Goal: Task Accomplishment & Management: Use online tool/utility

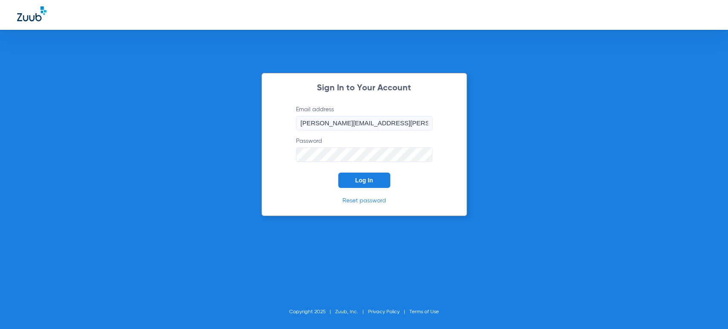
click at [387, 183] on button "Log In" at bounding box center [364, 180] width 52 height 15
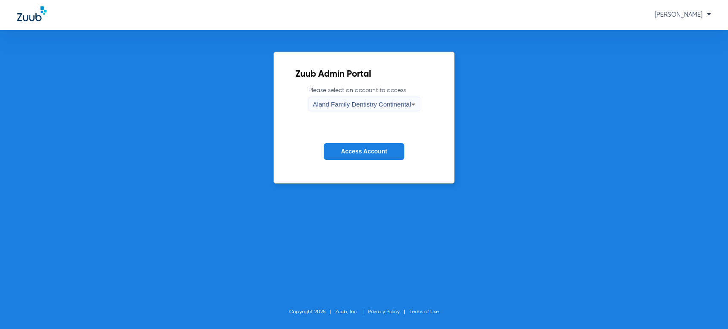
click at [374, 105] on span "Aland Family Dentistry Continental" at bounding box center [362, 104] width 98 height 7
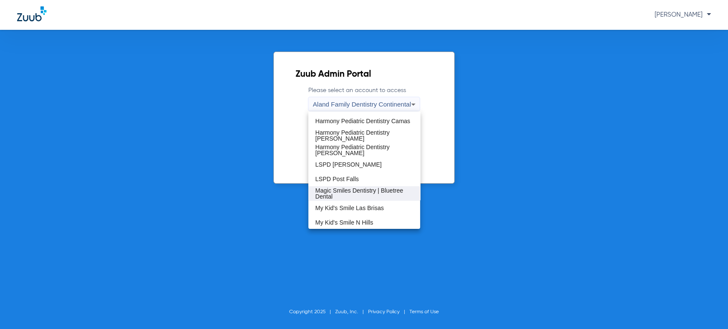
scroll to position [245, 0]
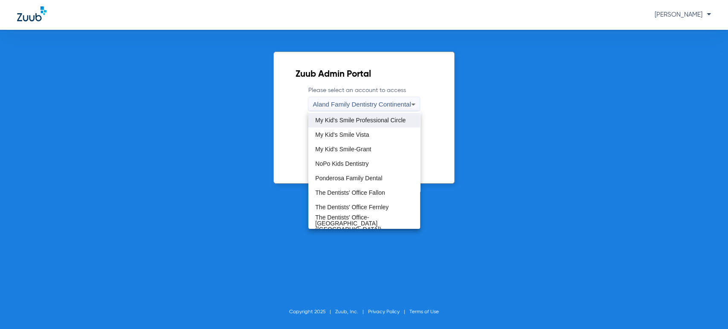
click at [378, 121] on span "My Kid's Smile Professional Circle" at bounding box center [360, 120] width 90 height 6
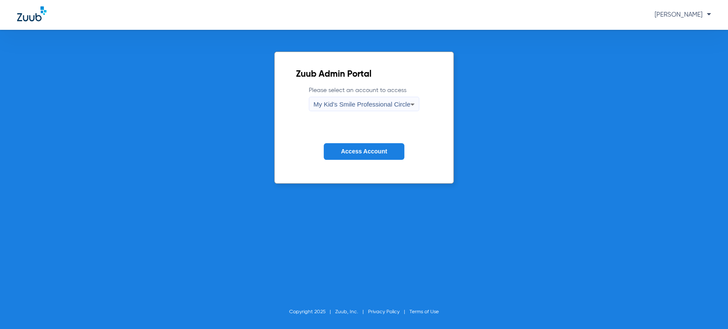
click at [366, 148] on button "Access Account" at bounding box center [364, 151] width 80 height 17
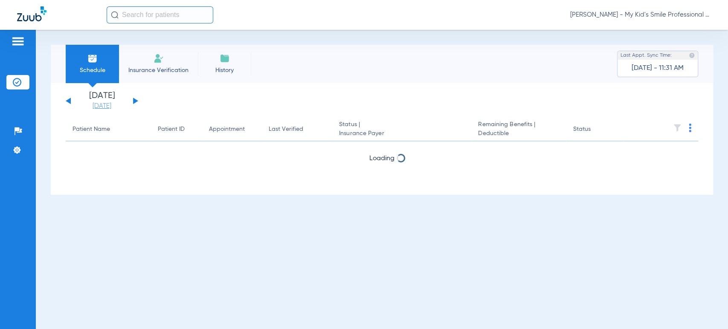
click at [107, 107] on link "[DATE]" at bounding box center [101, 106] width 51 height 9
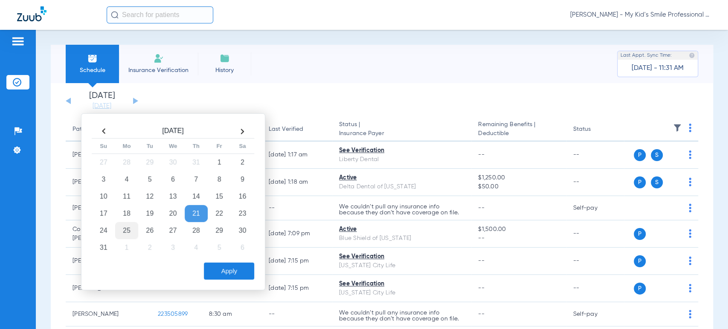
click at [120, 229] on td "25" at bounding box center [126, 230] width 23 height 17
click at [241, 269] on button "Apply" at bounding box center [229, 271] width 50 height 17
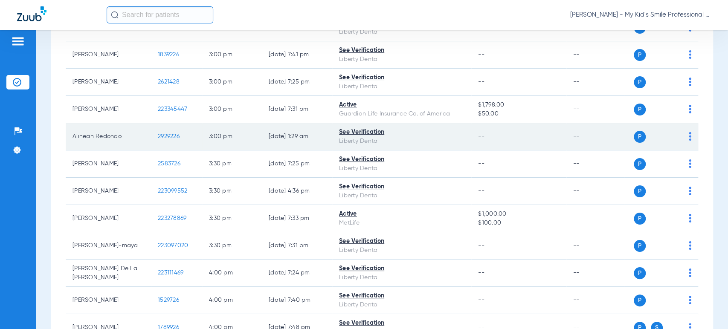
scroll to position [1469, 0]
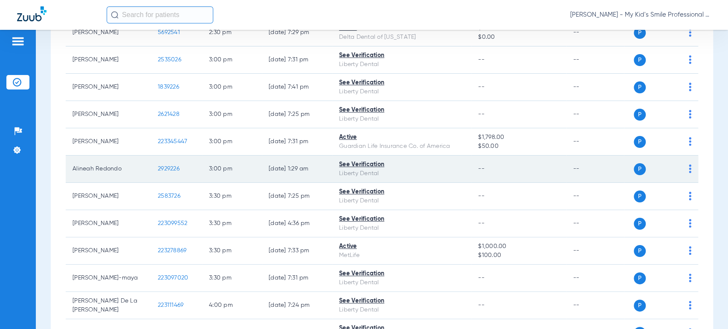
click at [689, 165] on img at bounding box center [690, 169] width 3 height 9
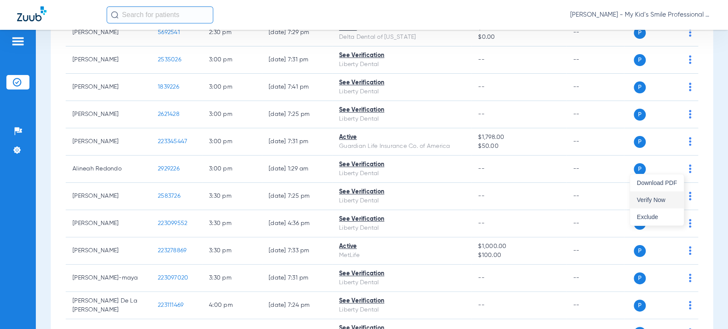
click at [654, 193] on button "Verify Now" at bounding box center [657, 200] width 54 height 17
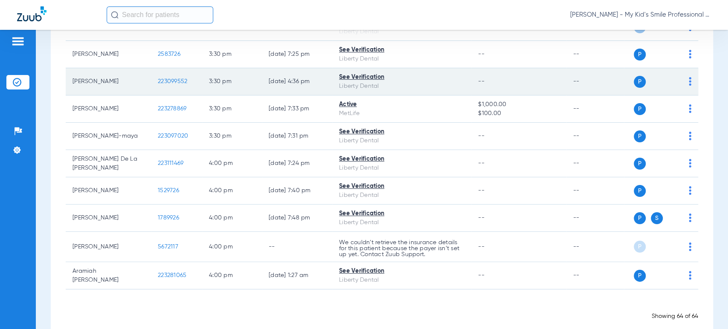
scroll to position [1622, 0]
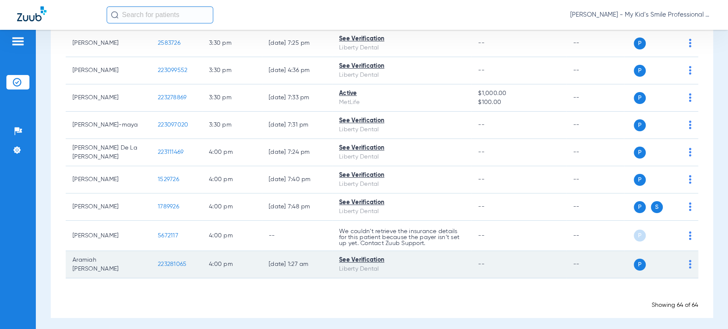
click at [680, 261] on div "P S" at bounding box center [657, 265] width 67 height 12
click at [689, 262] on img at bounding box center [690, 264] width 3 height 9
click at [683, 262] on div at bounding box center [364, 164] width 728 height 329
click at [689, 262] on img at bounding box center [690, 264] width 3 height 9
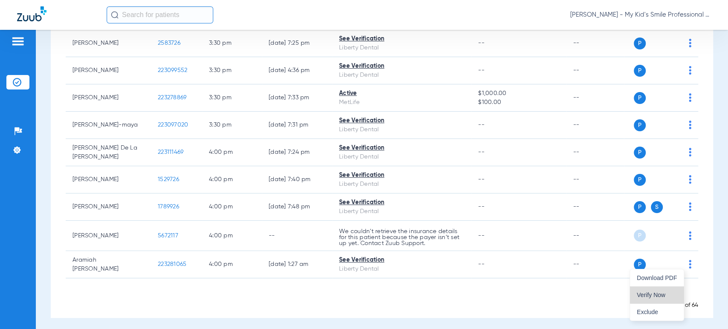
click at [666, 288] on button "Verify Now" at bounding box center [657, 295] width 54 height 17
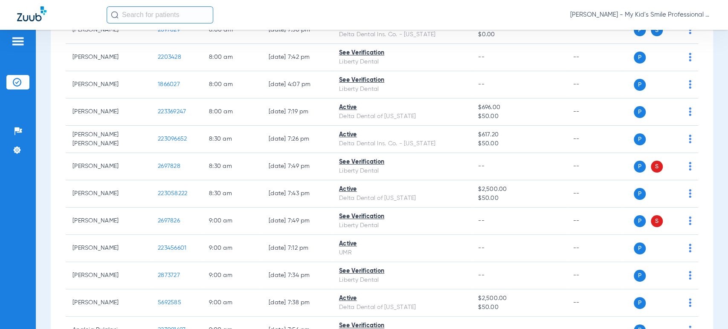
scroll to position [0, 0]
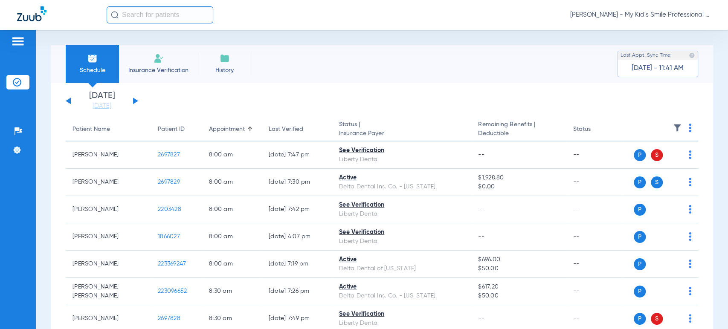
drag, startPoint x: 62, startPoint y: 93, endPoint x: 132, endPoint y: 104, distance: 71.3
click at [137, 99] on div "[DATE] [DATE] [DATE] [DATE] [DATE] [DATE] [DATE] [DATE] [DATE] [DATE] [DATE] [D…" at bounding box center [102, 101] width 73 height 19
click at [134, 99] on div "[DATE] [DATE] [DATE] [DATE] [DATE] [DATE] [DATE] [DATE] [DATE] [DATE] [DATE] [D…" at bounding box center [102, 101] width 73 height 19
click at [134, 99] on button at bounding box center [135, 101] width 5 height 6
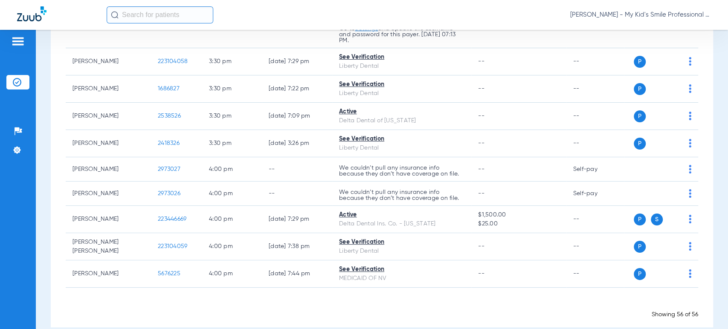
scroll to position [1458, 0]
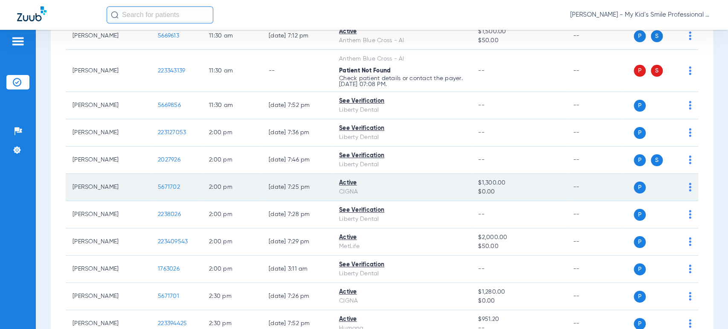
scroll to position [984, 0]
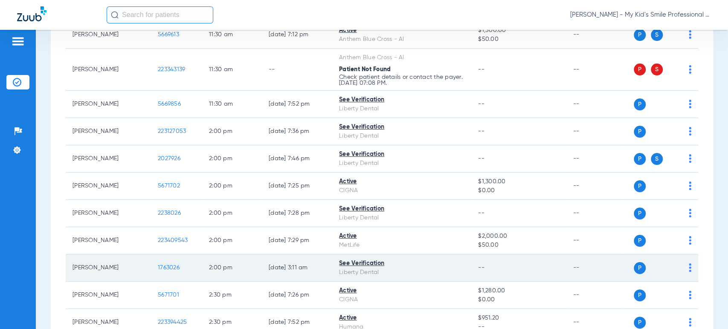
click at [681, 262] on div "P S" at bounding box center [657, 268] width 67 height 12
click at [680, 262] on div "P S" at bounding box center [657, 268] width 67 height 12
click at [685, 256] on td "P S" at bounding box center [661, 268] width 74 height 27
click at [689, 264] on img at bounding box center [690, 268] width 3 height 9
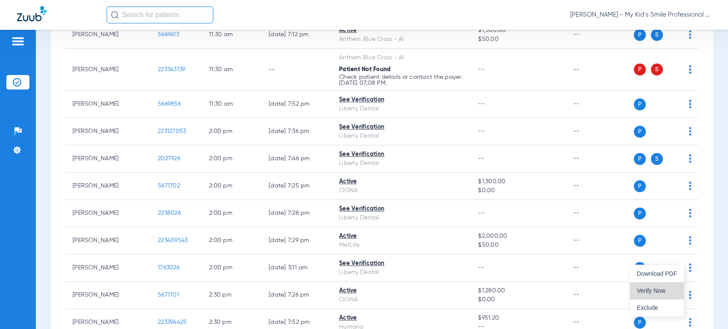
click at [677, 285] on button "Verify Now" at bounding box center [657, 290] width 54 height 17
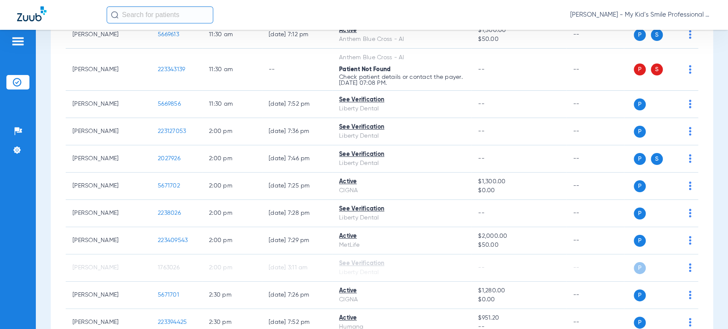
click at [43, 127] on div "Schedule Insurance Verification History Last Appt. Sync Time: [DATE] - 11:41 AM…" at bounding box center [382, 179] width 692 height 299
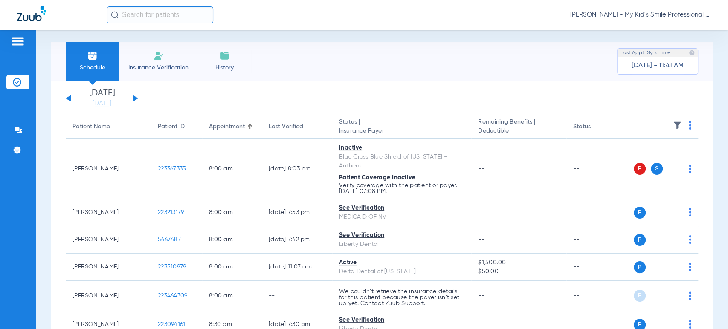
scroll to position [0, 0]
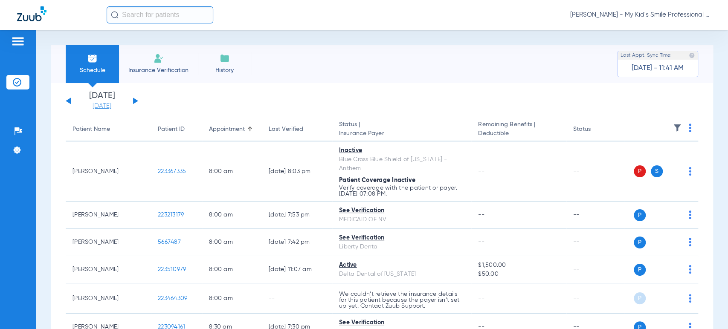
click at [115, 103] on link "[DATE]" at bounding box center [101, 106] width 51 height 9
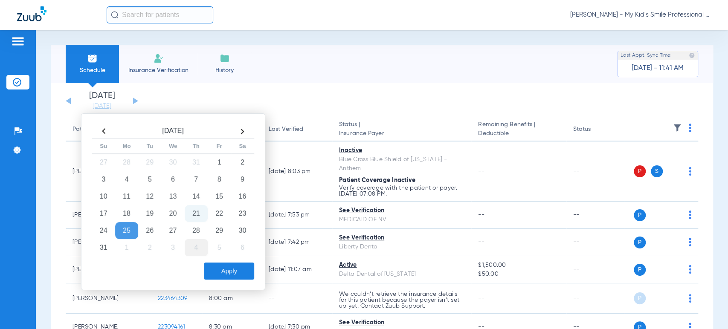
click at [195, 244] on td "4" at bounding box center [196, 247] width 23 height 17
click at [231, 271] on button "Apply" at bounding box center [229, 271] width 50 height 17
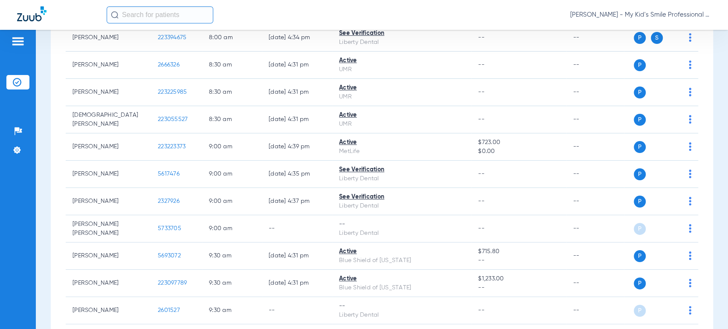
scroll to position [237, 0]
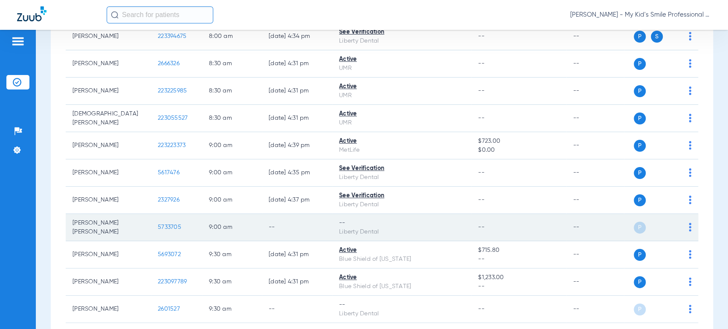
click at [681, 222] on div "P S" at bounding box center [657, 228] width 67 height 12
click at [689, 223] on img at bounding box center [690, 227] width 3 height 9
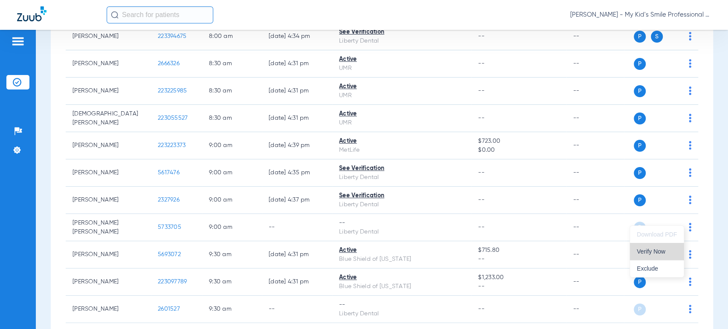
click at [669, 246] on button "Verify Now" at bounding box center [657, 251] width 54 height 17
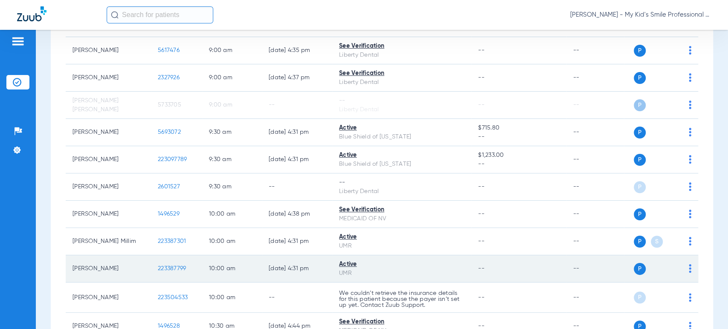
scroll to position [379, 0]
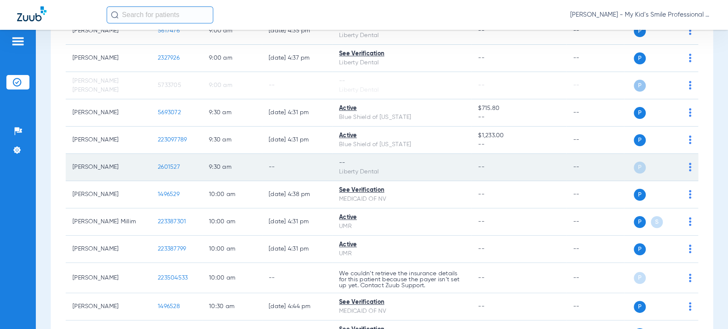
click at [681, 162] on div "P S" at bounding box center [657, 168] width 67 height 12
click at [689, 163] on img at bounding box center [690, 167] width 3 height 9
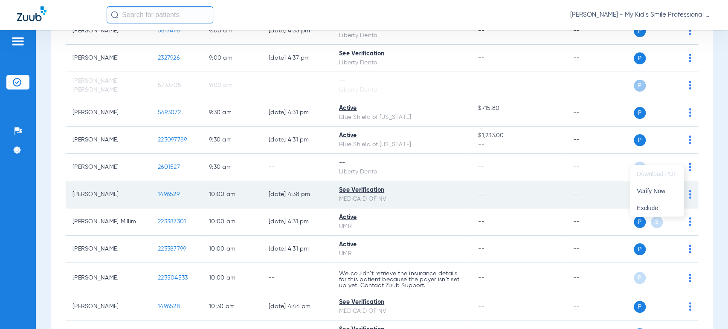
click at [672, 187] on button "Verify Now" at bounding box center [657, 191] width 54 height 17
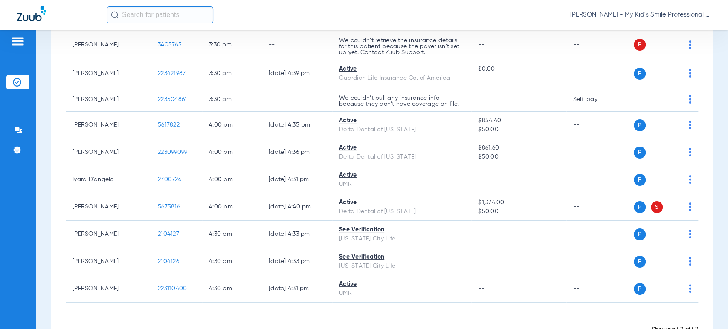
scroll to position [1302, 0]
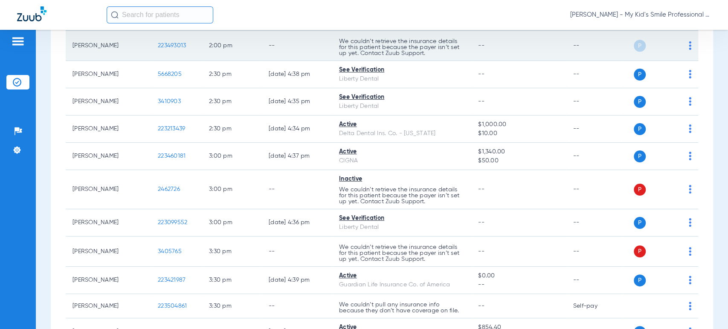
scroll to position [1065, 0]
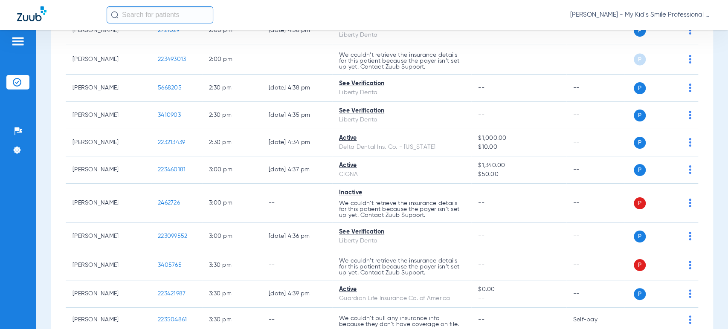
click at [655, 11] on span "[PERSON_NAME] - My Kid's Smile Professional Circle" at bounding box center [640, 15] width 141 height 9
click at [656, 26] on button "Account Selection" at bounding box center [678, 30] width 61 height 17
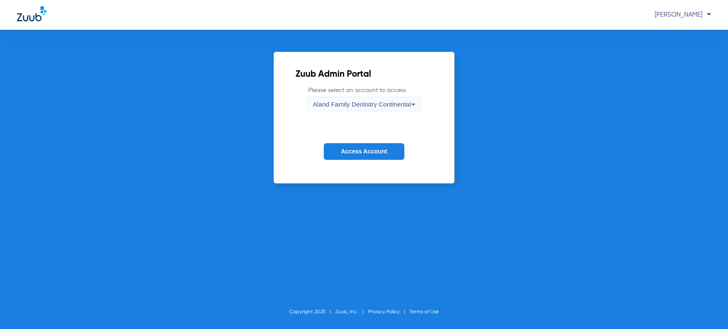
click at [358, 153] on span "Access Account" at bounding box center [364, 151] width 46 height 7
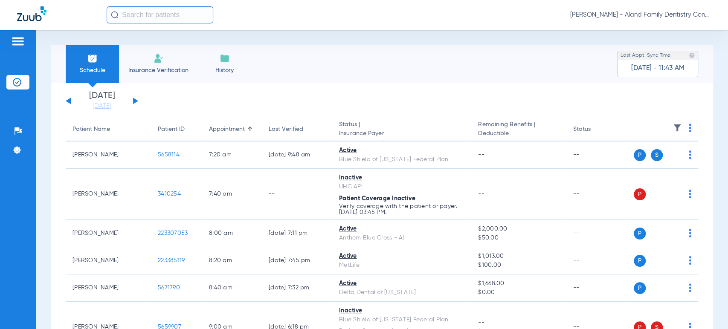
click at [144, 99] on app-single-date-navigator "[DATE] [DATE] [DATE] [DATE] [DATE] [DATE] [DATE] [DATE] [DATE] [DATE] [DATE] [D…" at bounding box center [382, 101] width 633 height 19
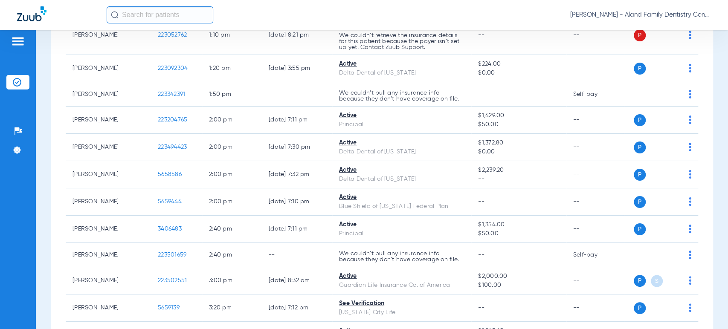
scroll to position [1182, 0]
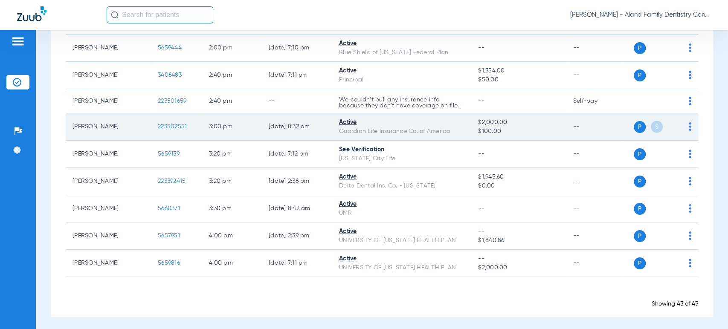
click at [689, 122] on img at bounding box center [690, 126] width 3 height 9
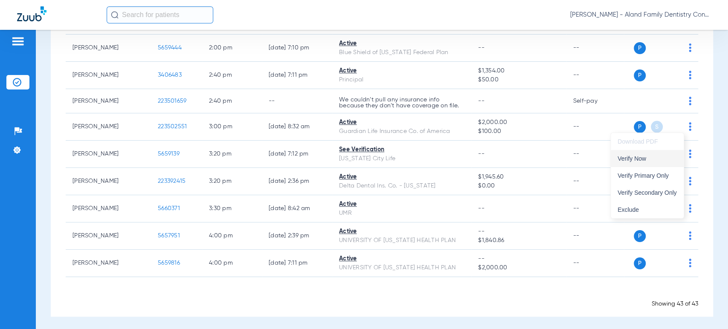
click at [662, 152] on button "Verify Now" at bounding box center [647, 158] width 73 height 17
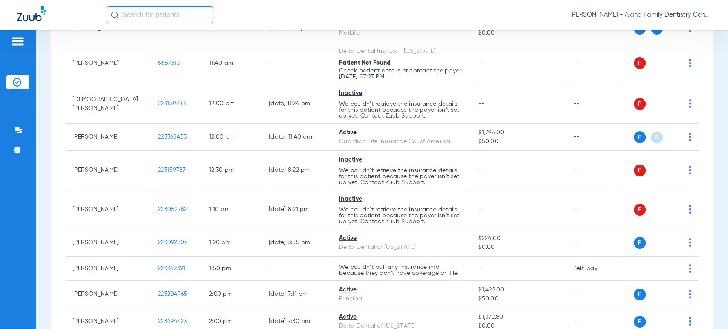
scroll to position [850, 0]
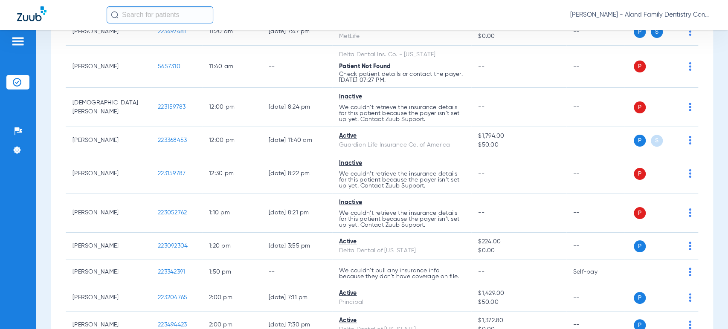
click at [41, 101] on div "Schedule Insurance Verification History Last Appt. Sync Time: [DATE] - 11:43 AM…" at bounding box center [382, 179] width 692 height 299
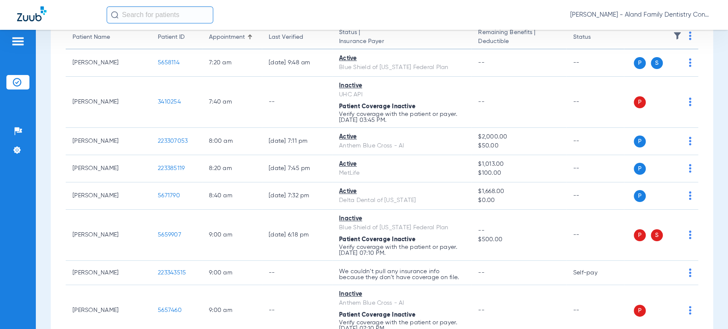
scroll to position [0, 0]
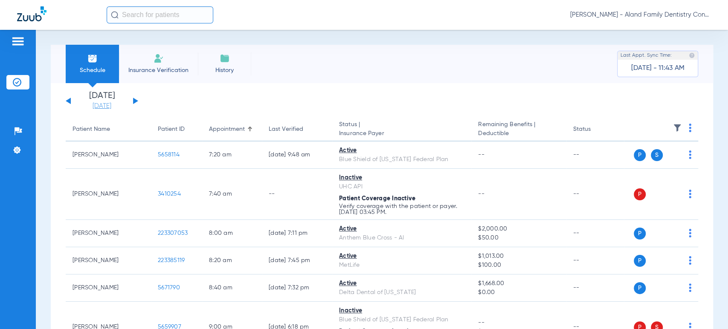
click at [107, 110] on link "[DATE]" at bounding box center [101, 106] width 51 height 9
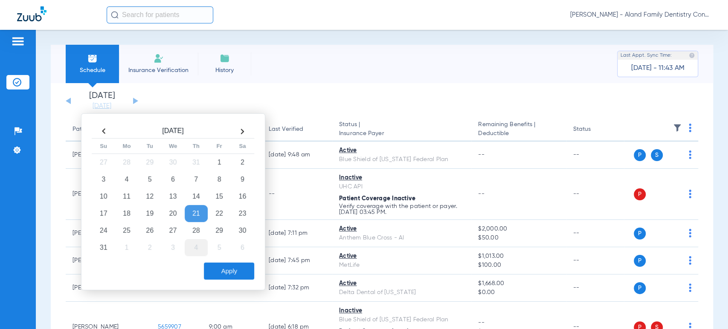
click at [192, 240] on td "4" at bounding box center [196, 247] width 23 height 17
click at [235, 276] on button "Apply" at bounding box center [229, 271] width 50 height 17
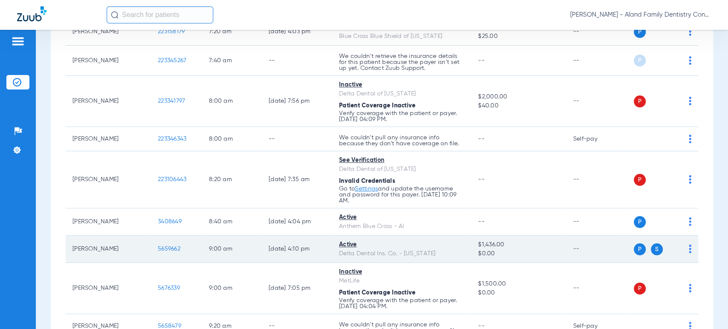
scroll to position [189, 0]
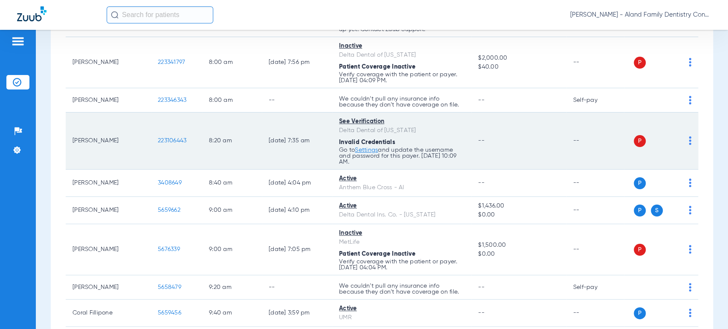
click at [68, 119] on td "[PERSON_NAME]" at bounding box center [108, 141] width 85 height 57
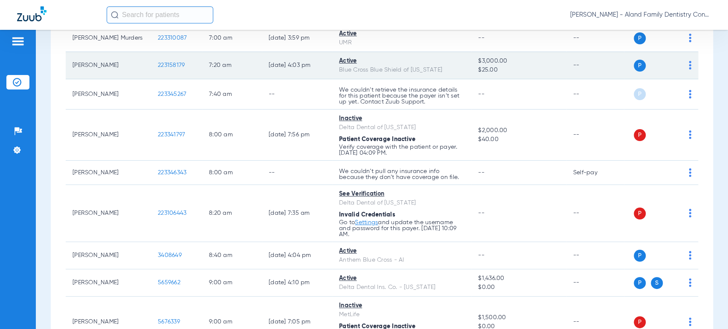
scroll to position [0, 0]
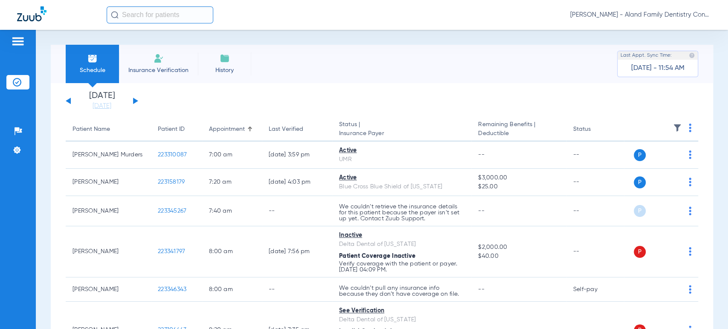
click at [87, 101] on li "[DATE]" at bounding box center [101, 101] width 51 height 19
click at [87, 102] on link "[DATE]" at bounding box center [101, 106] width 51 height 9
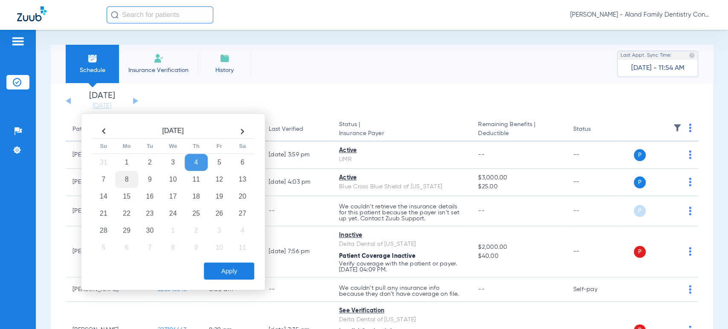
click at [130, 177] on td "8" at bounding box center [126, 179] width 23 height 17
click at [250, 273] on button "Apply" at bounding box center [229, 271] width 50 height 17
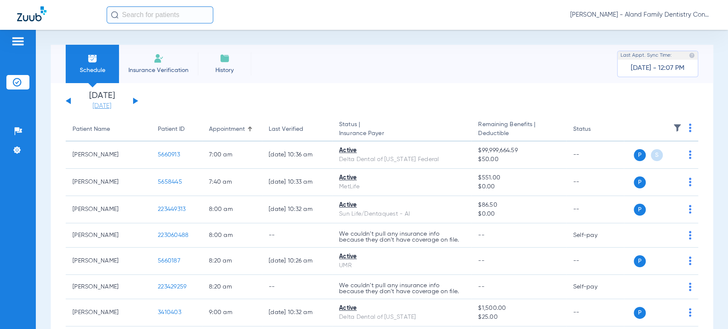
click at [107, 105] on link "[DATE]" at bounding box center [101, 106] width 51 height 9
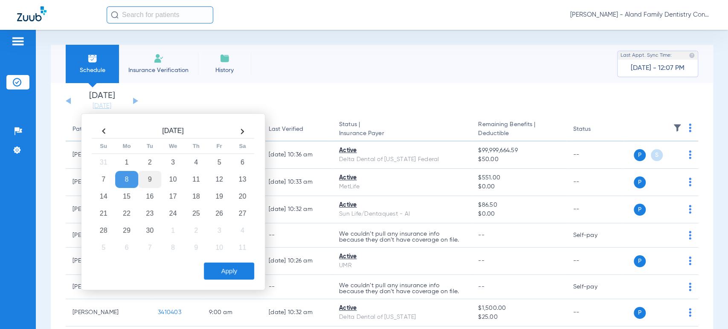
click at [151, 184] on td "9" at bounding box center [149, 179] width 23 height 17
click at [233, 267] on button "Apply" at bounding box center [229, 271] width 50 height 17
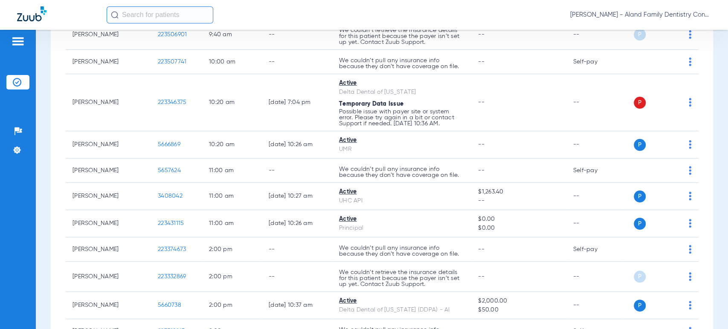
scroll to position [427, 0]
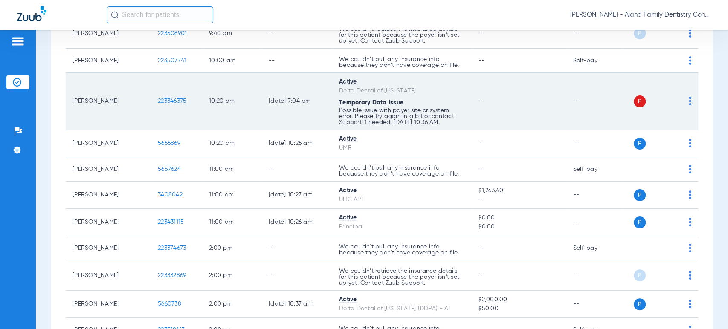
click at [689, 99] on img at bounding box center [690, 101] width 3 height 9
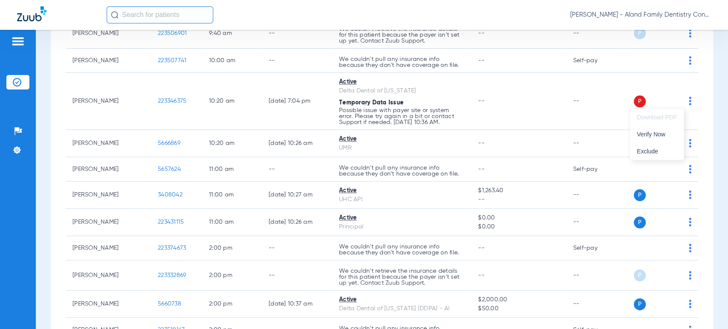
click at [276, 100] on div at bounding box center [364, 164] width 728 height 329
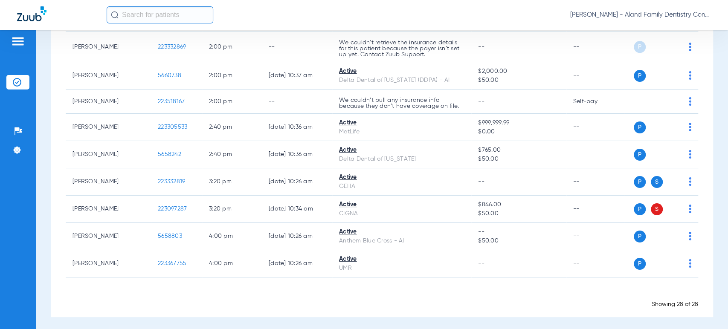
scroll to position [656, 0]
click at [46, 139] on div "Schedule Insurance Verification History Last Appt. Sync Time: [DATE] - 12:07 PM…" at bounding box center [382, 179] width 692 height 299
click at [42, 123] on div "Schedule Insurance Verification History Last Appt. Sync Time: [DATE] - 12:07 PM…" at bounding box center [382, 179] width 692 height 299
